Goal: Navigation & Orientation: Find specific page/section

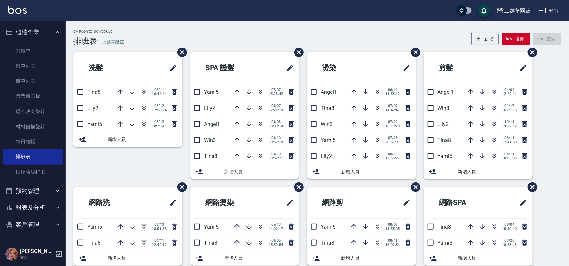
click at [42, 200] on button "報表及分析" at bounding box center [33, 207] width 60 height 17
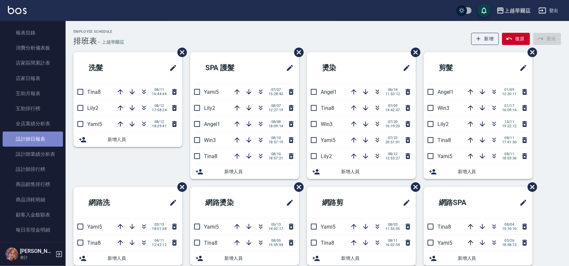
click at [43, 139] on link "設計師日報表" at bounding box center [33, 138] width 60 height 15
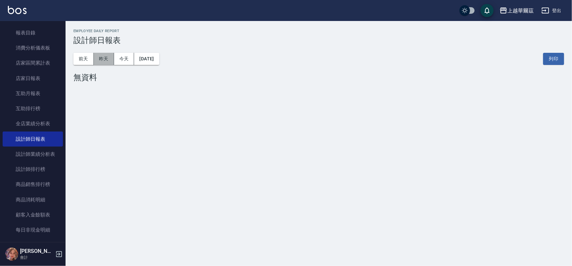
click at [102, 59] on button "昨天" at bounding box center [104, 59] width 20 height 12
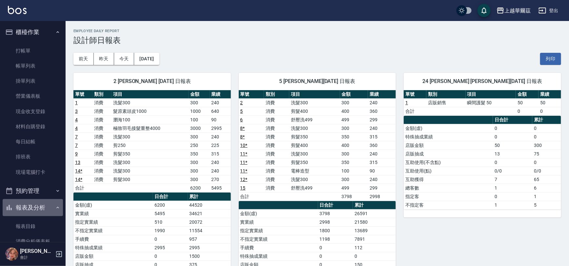
click at [36, 208] on button "報表及分析" at bounding box center [33, 207] width 60 height 17
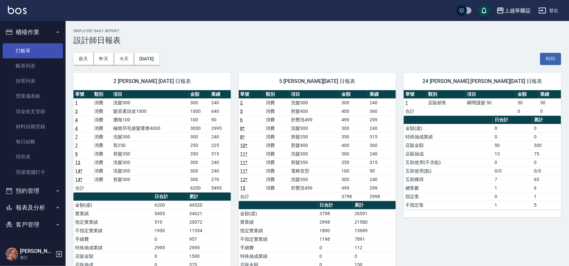
click at [35, 51] on link "打帳單" at bounding box center [33, 50] width 60 height 15
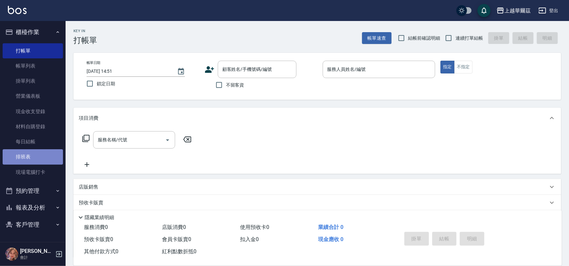
click at [33, 158] on link "排班表" at bounding box center [33, 156] width 60 height 15
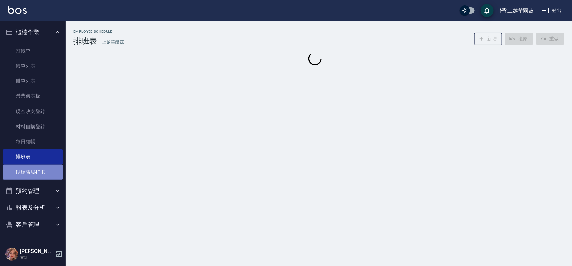
click at [39, 170] on link "現場電腦打卡" at bounding box center [33, 172] width 60 height 15
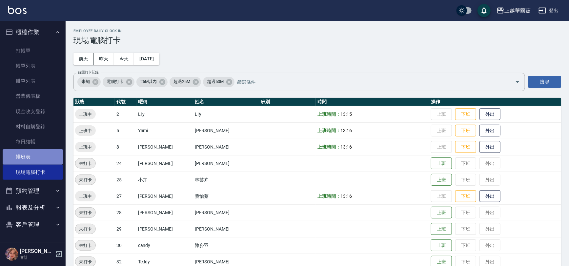
click at [29, 157] on link "排班表" at bounding box center [33, 156] width 60 height 15
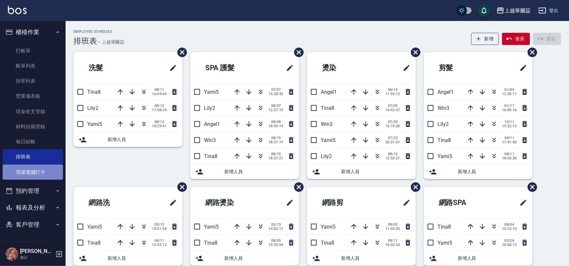
click at [36, 169] on link "現場電腦打卡" at bounding box center [33, 172] width 60 height 15
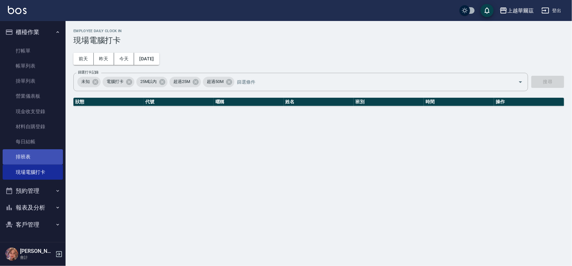
click at [28, 155] on link "排班表" at bounding box center [33, 156] width 60 height 15
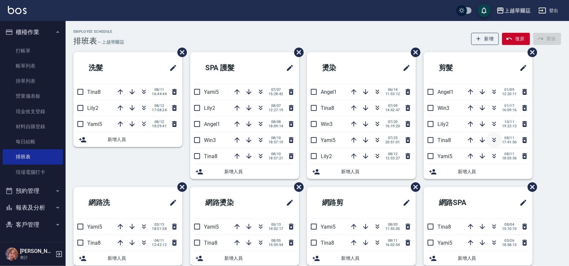
click at [495, 140] on icon "button" at bounding box center [494, 140] width 8 height 8
